Goal: Check status: Check status

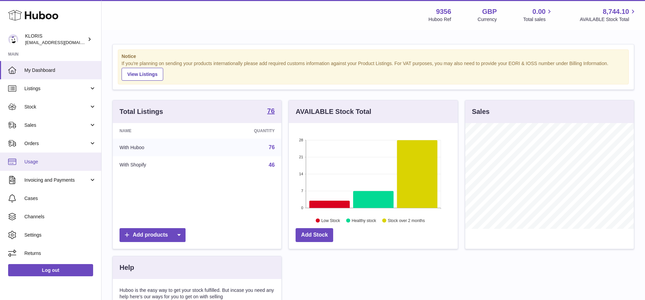
scroll to position [106, 169]
click at [60, 179] on span "Invoicing and Payments" at bounding box center [56, 180] width 65 height 6
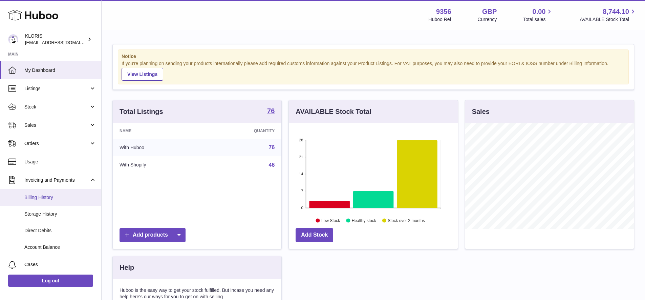
click at [46, 195] on span "Billing History" at bounding box center [60, 197] width 72 height 6
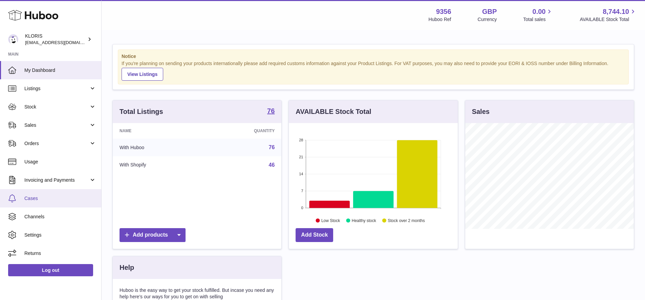
scroll to position [106, 169]
click at [59, 178] on span "Invoicing and Payments" at bounding box center [56, 180] width 65 height 6
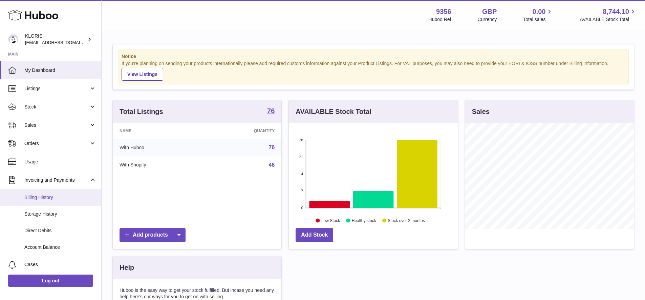
click at [44, 196] on span "Billing History" at bounding box center [60, 197] width 72 height 6
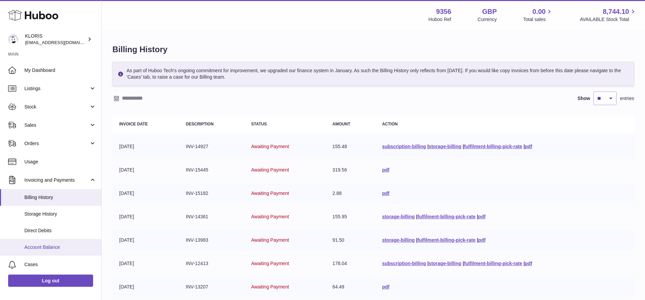
click at [51, 244] on span "Account Balance" at bounding box center [60, 247] width 72 height 6
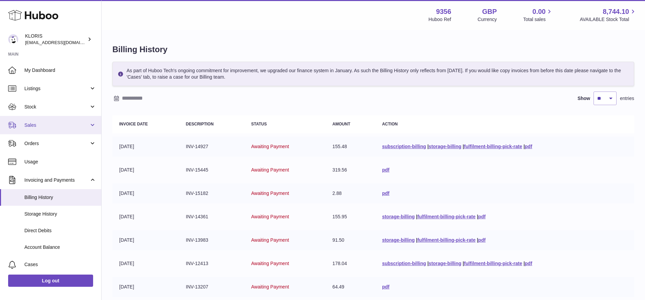
click at [34, 124] on span "Sales" at bounding box center [56, 125] width 65 height 6
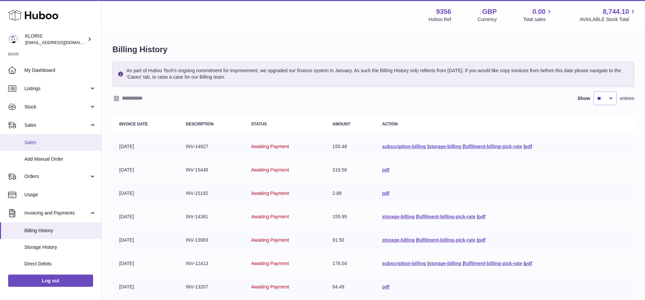
click at [33, 141] on span "Sales" at bounding box center [60, 142] width 72 height 6
